Goal: Information Seeking & Learning: Learn about a topic

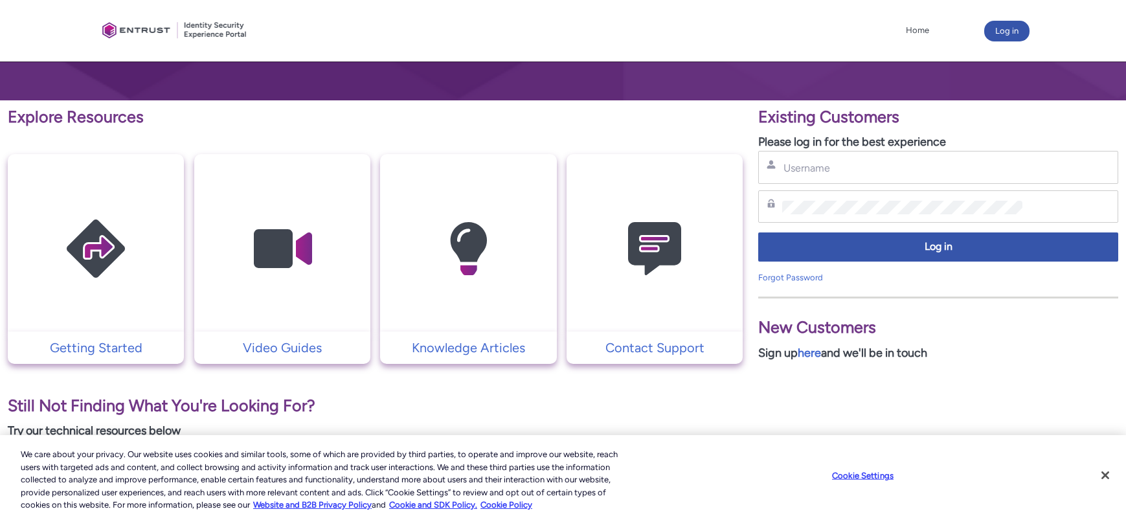
scroll to position [201, 0]
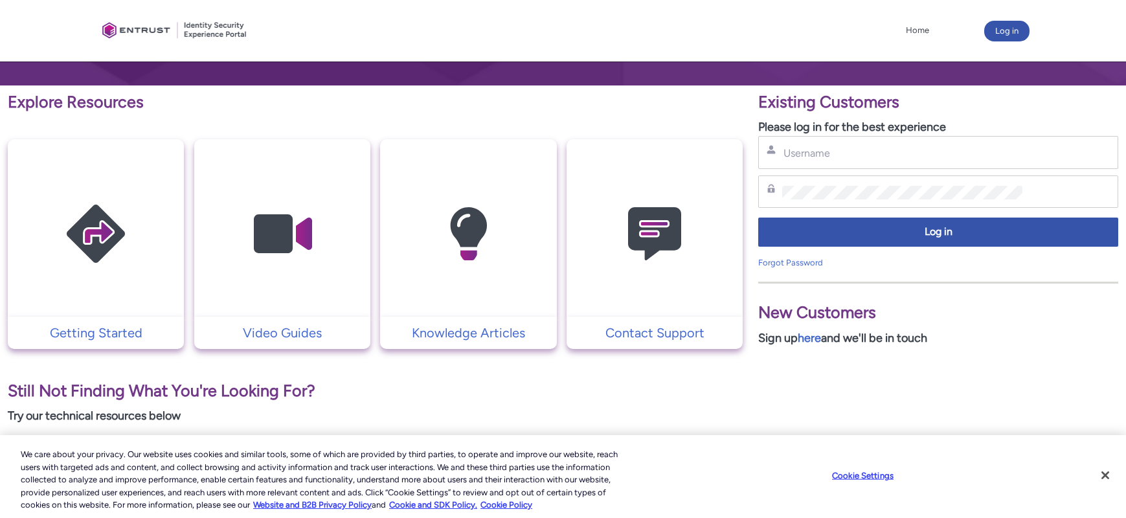
click at [1033, 150] on div "Username" at bounding box center [938, 152] width 343 height 16
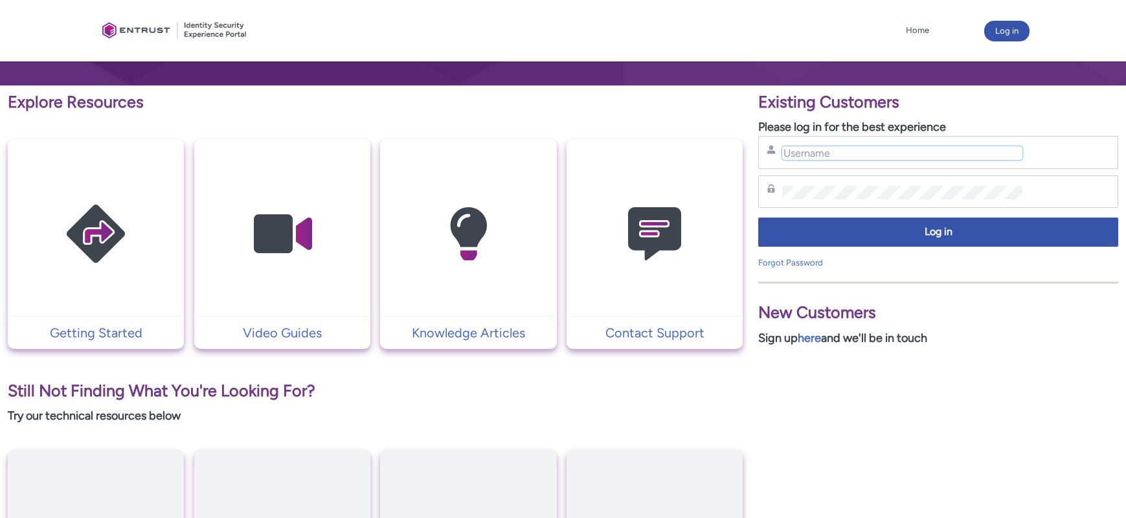
click at [925, 150] on input "Username" at bounding box center [902, 153] width 240 height 14
type input "lawrence.sampas@carlyle.com"
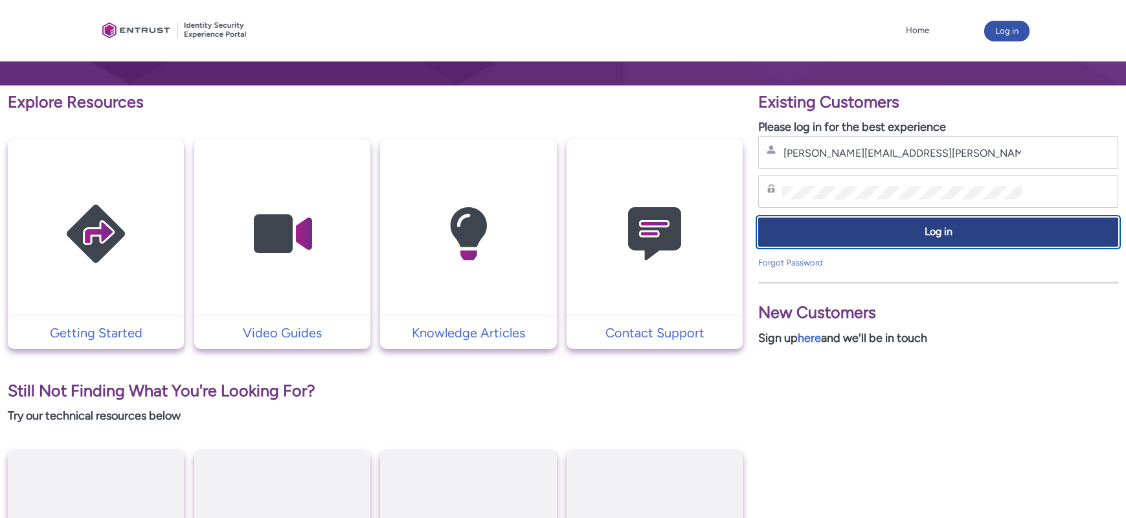
click at [973, 227] on span "Log in" at bounding box center [938, 232] width 343 height 15
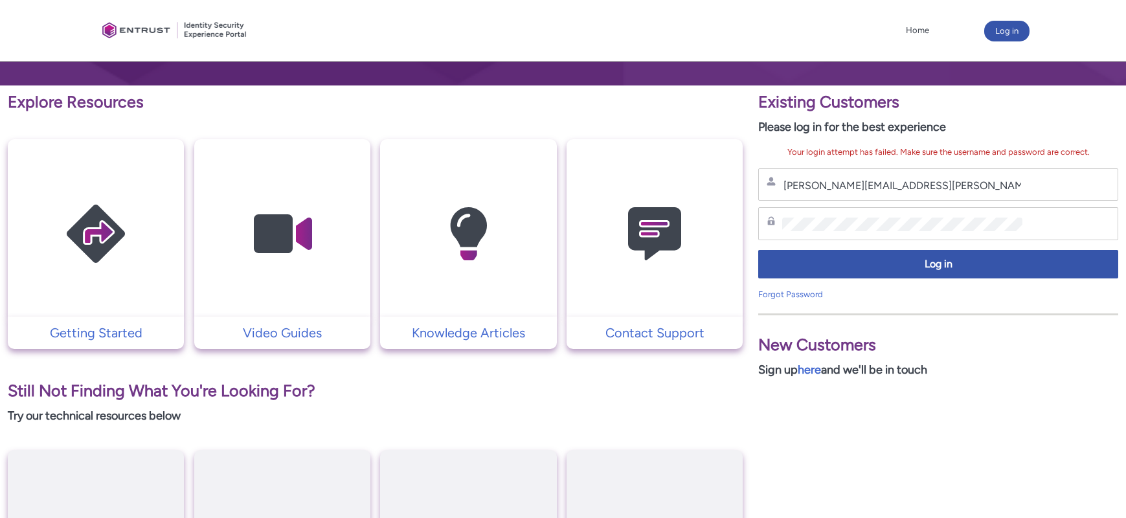
click at [91, 234] on img at bounding box center [95, 234] width 123 height 139
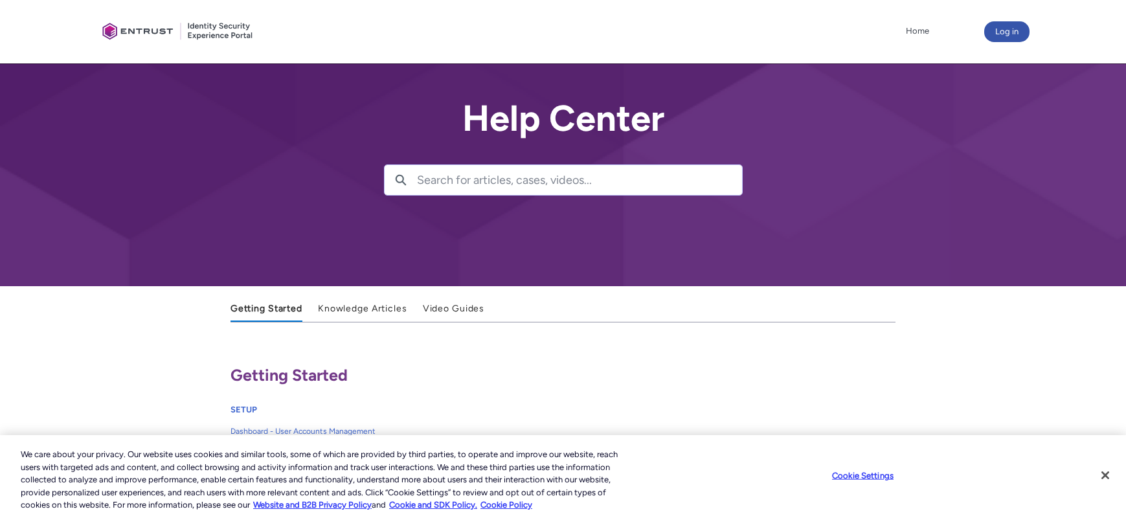
click at [523, 181] on input "Search for articles, cases, videos..." at bounding box center [579, 180] width 325 height 30
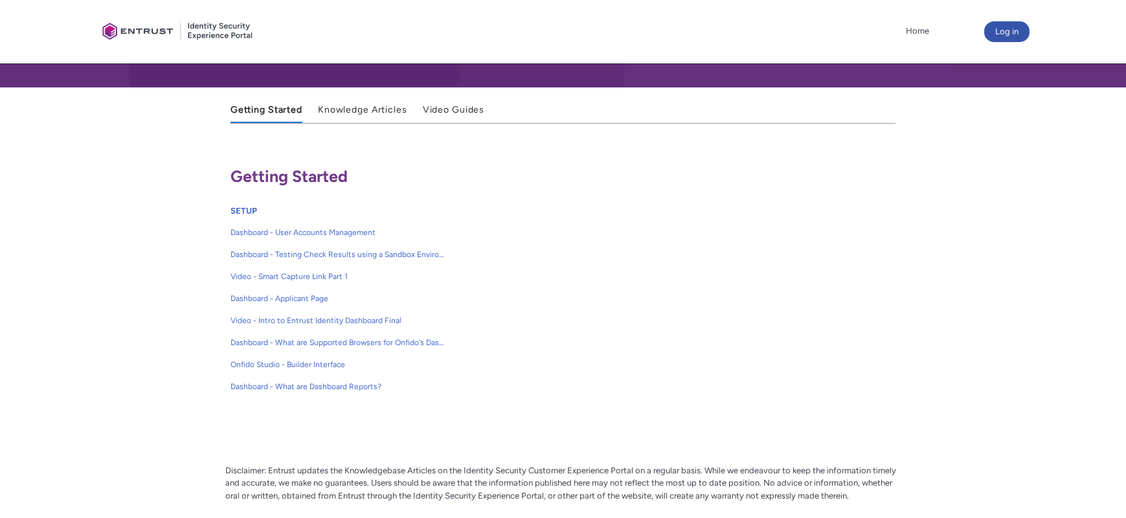
scroll to position [201, 0]
